Goal: Book appointment/travel/reservation

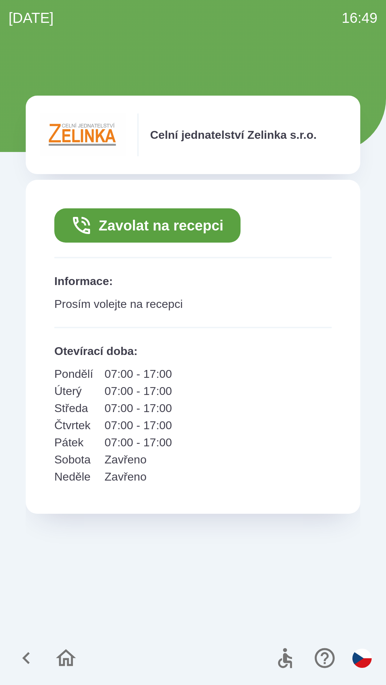
click at [107, 227] on button "Zavolat na recepci" at bounding box center [147, 225] width 186 height 34
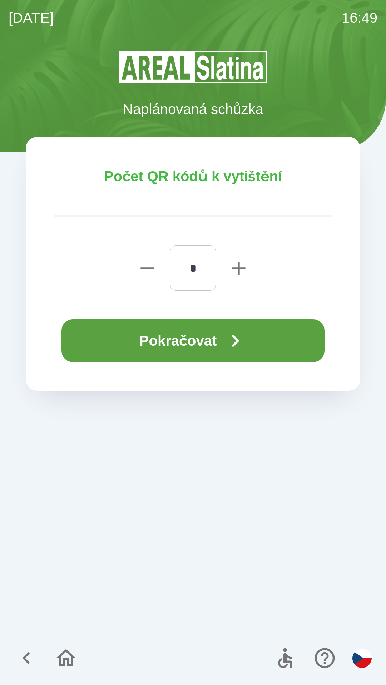
click at [201, 349] on button "Pokračovat" at bounding box center [192, 340] width 263 height 43
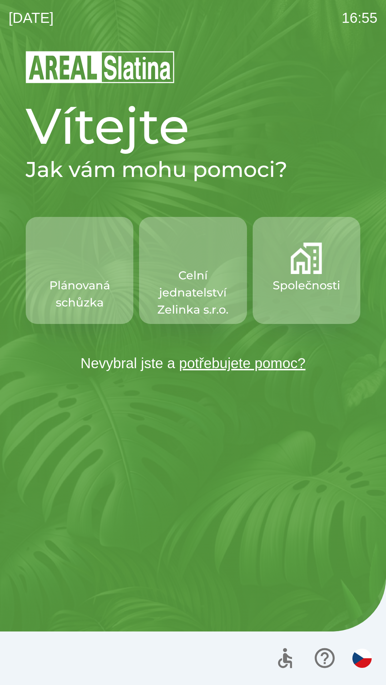
click at [187, 272] on p "Celní jednatelství Zelinka s.r.o." at bounding box center [192, 292] width 73 height 51
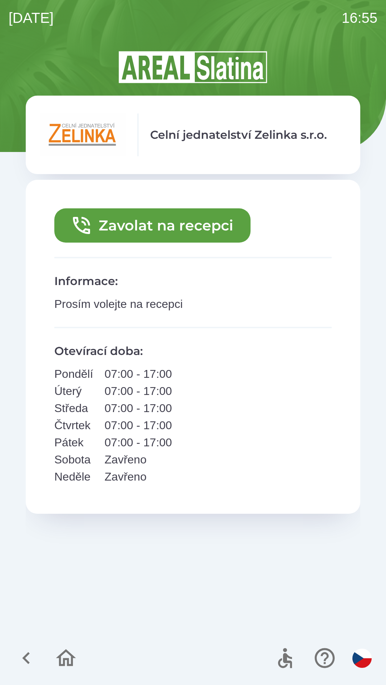
click at [168, 221] on button "Zavolat na recepci" at bounding box center [152, 225] width 196 height 34
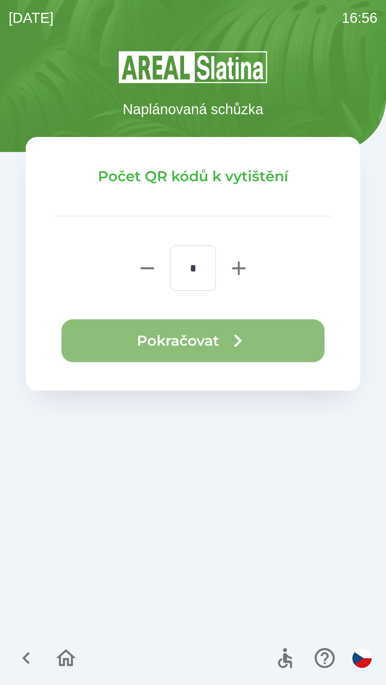
click at [188, 333] on button "Pokračovat" at bounding box center [192, 340] width 263 height 43
